Goal: Navigation & Orientation: Find specific page/section

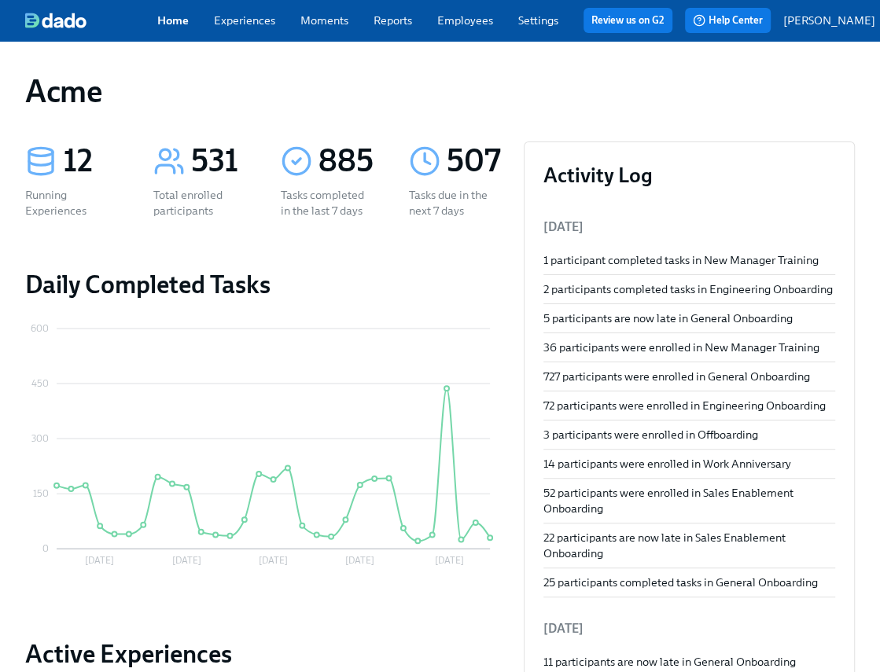
click at [255, 27] on link "Experiences" at bounding box center [244, 20] width 61 height 14
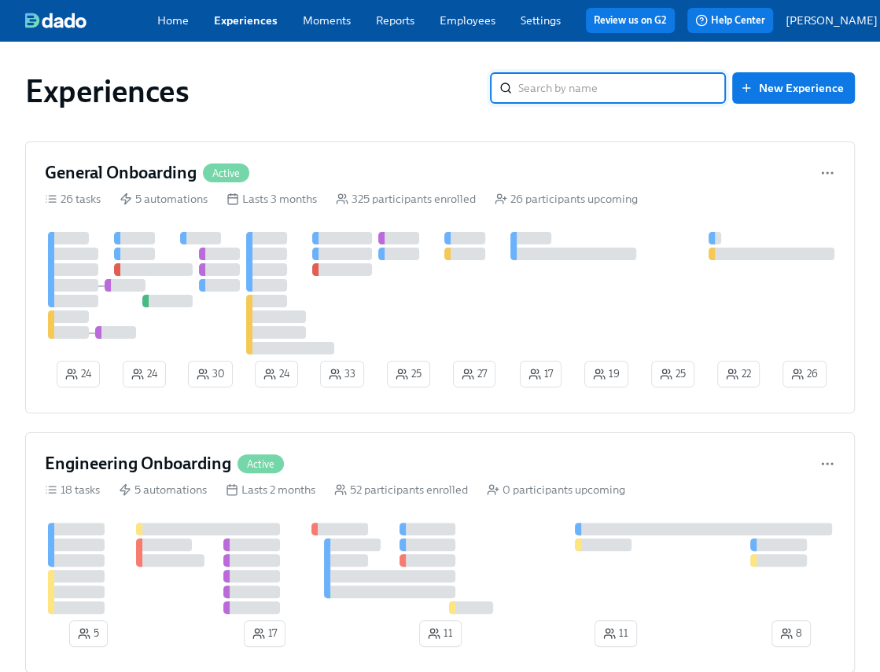
click at [334, 24] on link "Moments" at bounding box center [327, 20] width 48 height 14
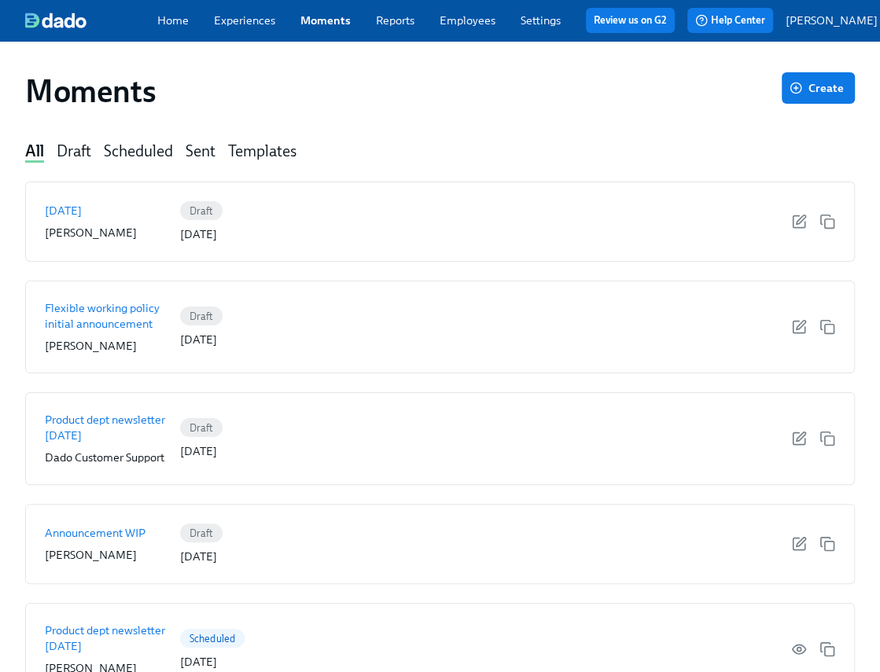
click at [405, 20] on link "Reports" at bounding box center [395, 20] width 39 height 14
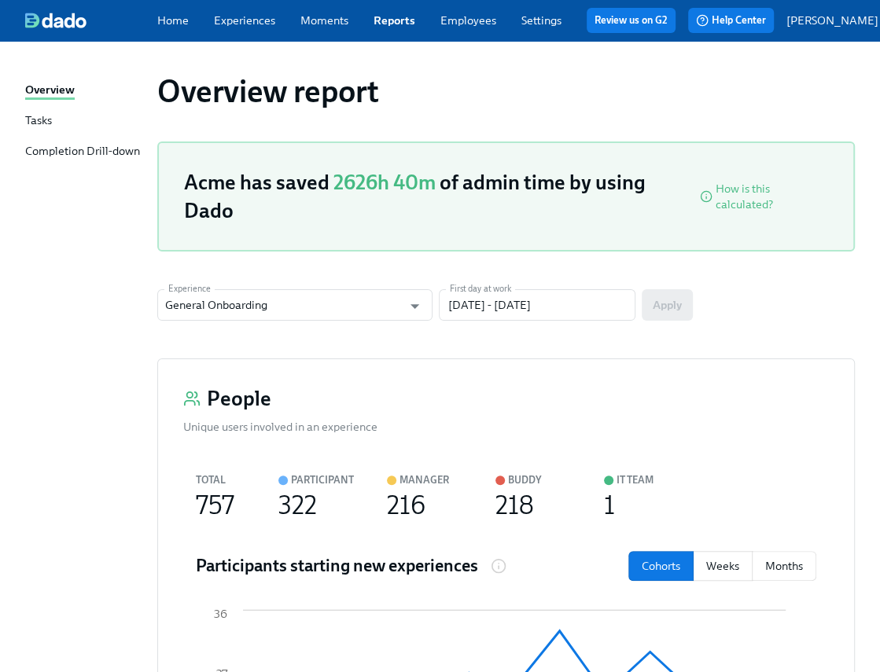
click at [41, 123] on div "Tasks" at bounding box center [38, 121] width 27 height 18
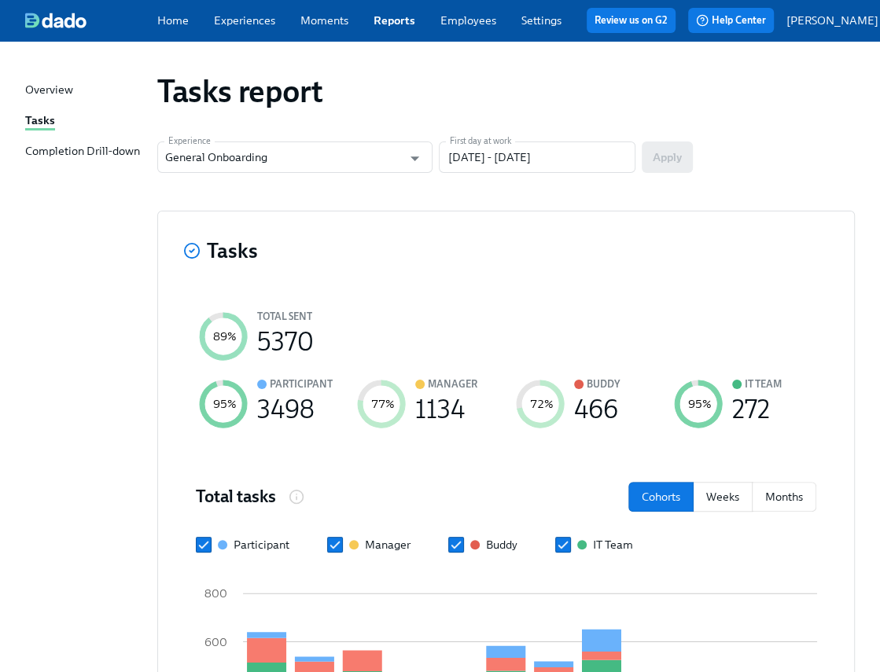
click at [53, 156] on div "Completion Drill-down" at bounding box center [82, 152] width 115 height 18
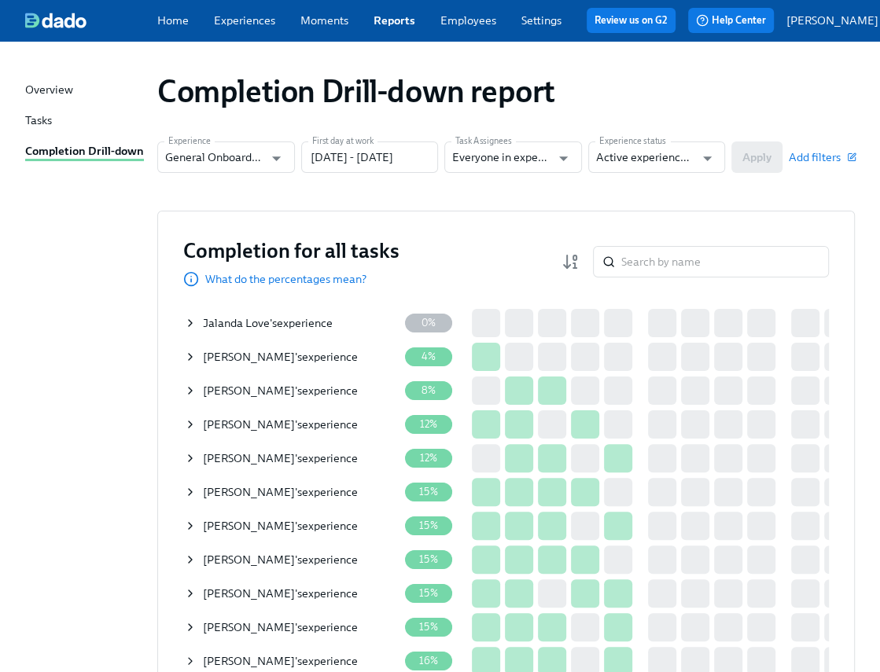
click at [238, 24] on link "Experiences" at bounding box center [244, 20] width 61 height 14
